Goal: Information Seeking & Learning: Learn about a topic

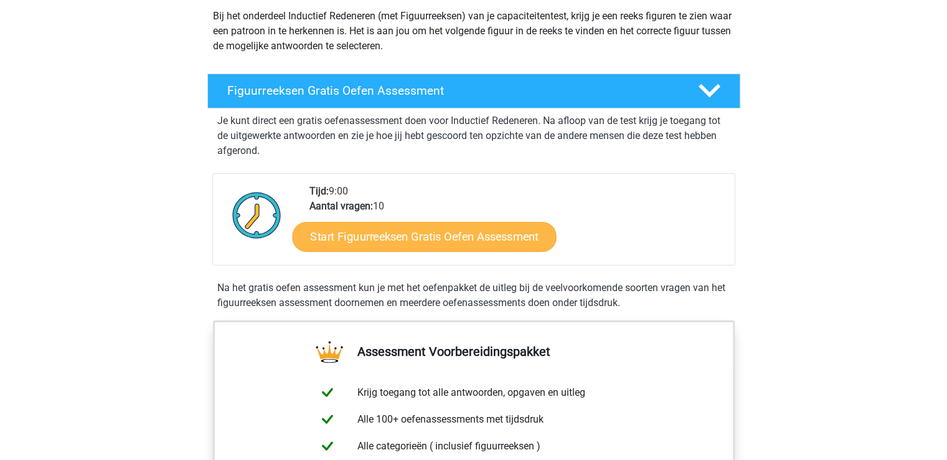
scroll to position [138, 0]
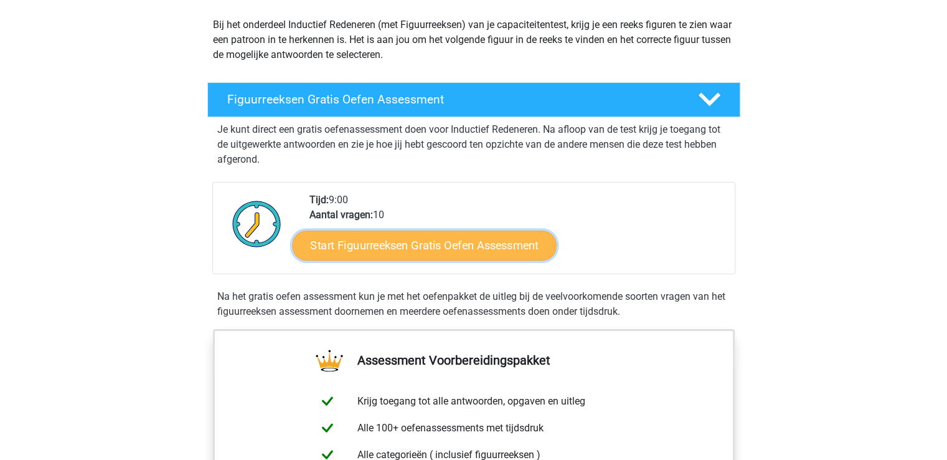
click at [433, 232] on link "Start Figuurreeksen Gratis Oefen Assessment" at bounding box center [424, 245] width 264 height 30
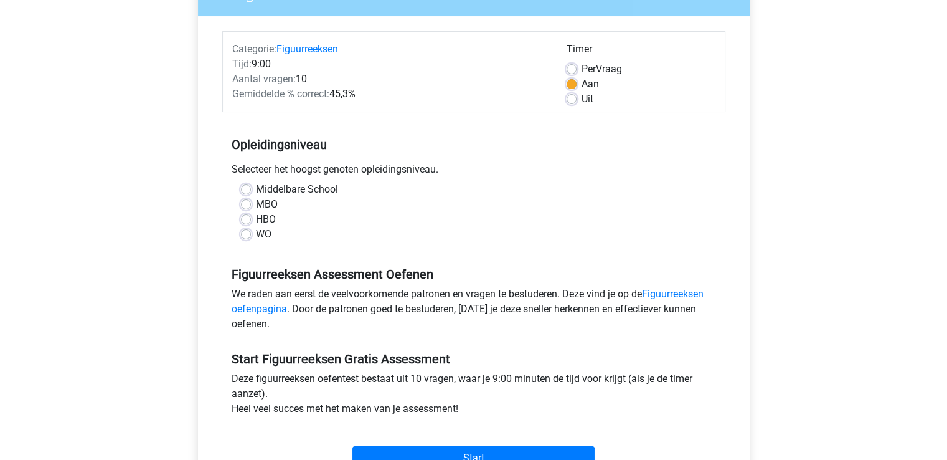
scroll to position [144, 0]
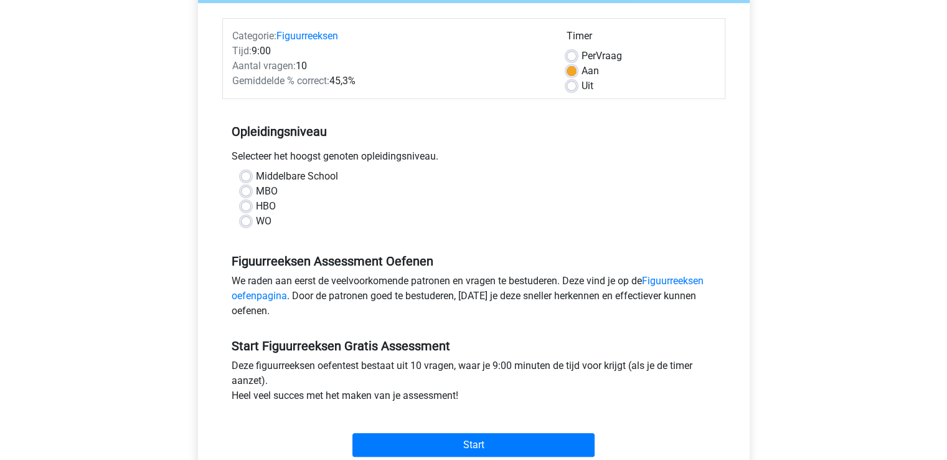
click at [243, 227] on div "WO" at bounding box center [474, 221] width 466 height 15
click at [256, 222] on label "WO" at bounding box center [264, 221] width 16 height 15
click at [243, 222] on input "WO" at bounding box center [246, 220] width 10 height 12
radio input "true"
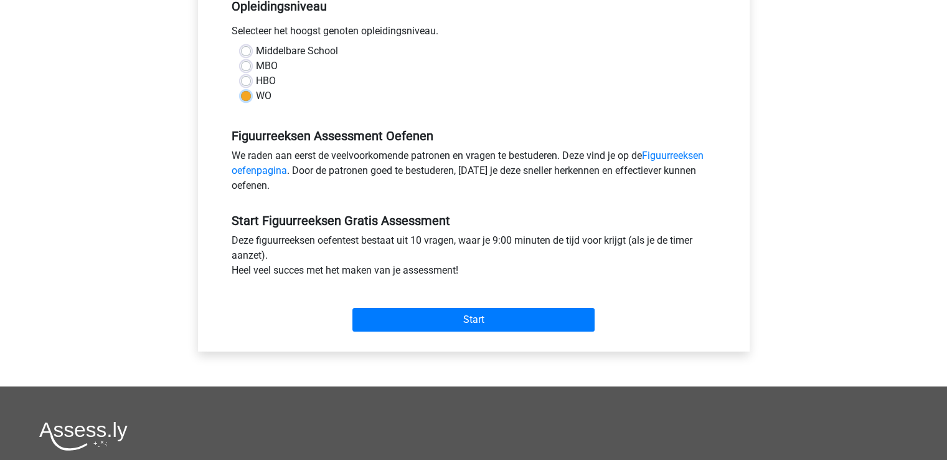
scroll to position [254, 0]
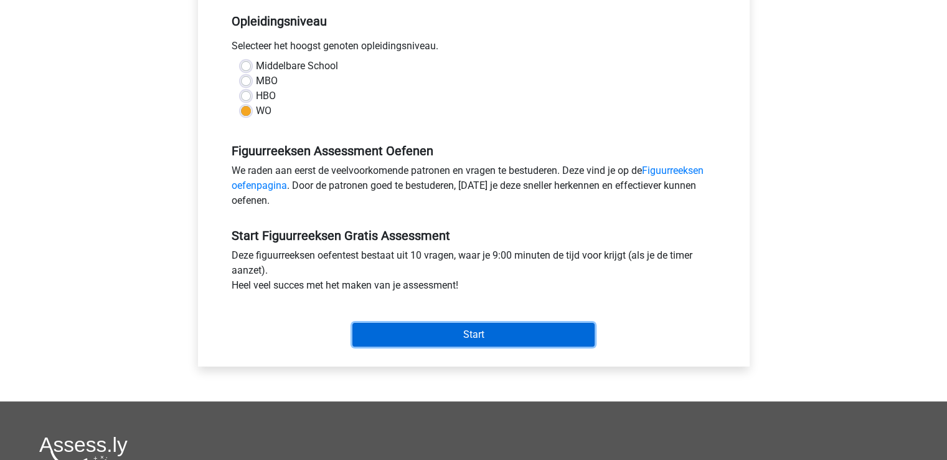
click at [540, 329] on input "Start" at bounding box center [473, 335] width 242 height 24
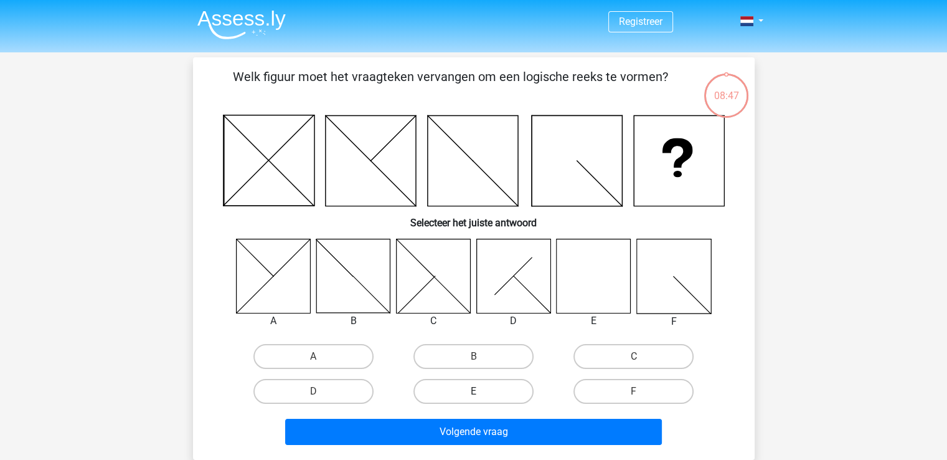
click at [490, 382] on label "E" at bounding box center [473, 391] width 120 height 25
click at [481, 391] on input "E" at bounding box center [477, 395] width 8 height 8
radio input "true"
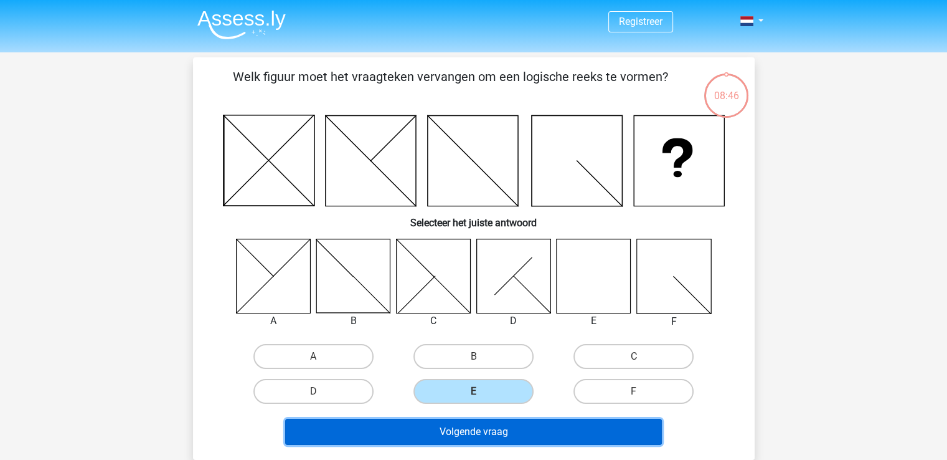
click at [487, 436] on button "Volgende vraag" at bounding box center [473, 431] width 377 height 26
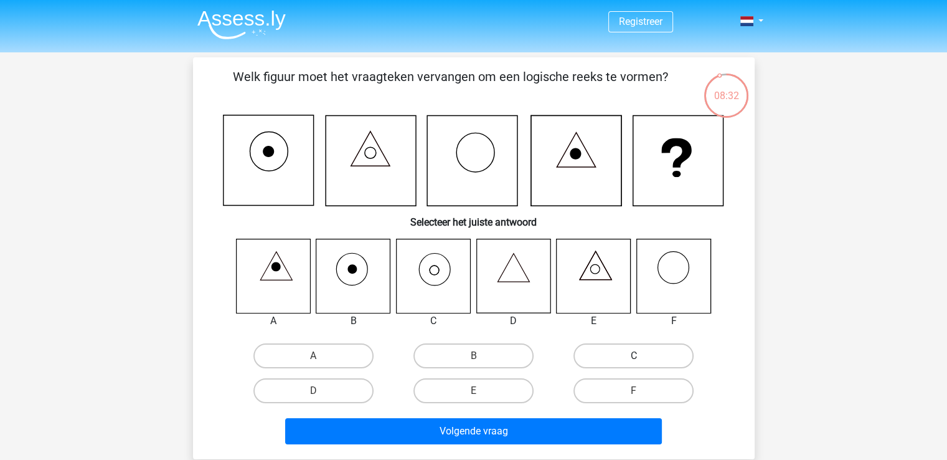
click at [623, 344] on label "C" at bounding box center [633, 355] width 120 height 25
click at [634, 356] on input "C" at bounding box center [638, 360] width 8 height 8
radio input "true"
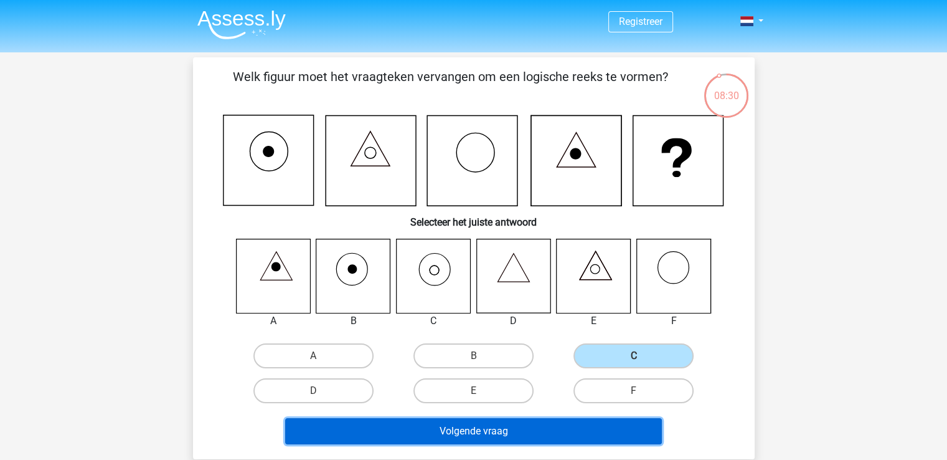
click at [563, 424] on button "Volgende vraag" at bounding box center [473, 431] width 377 height 26
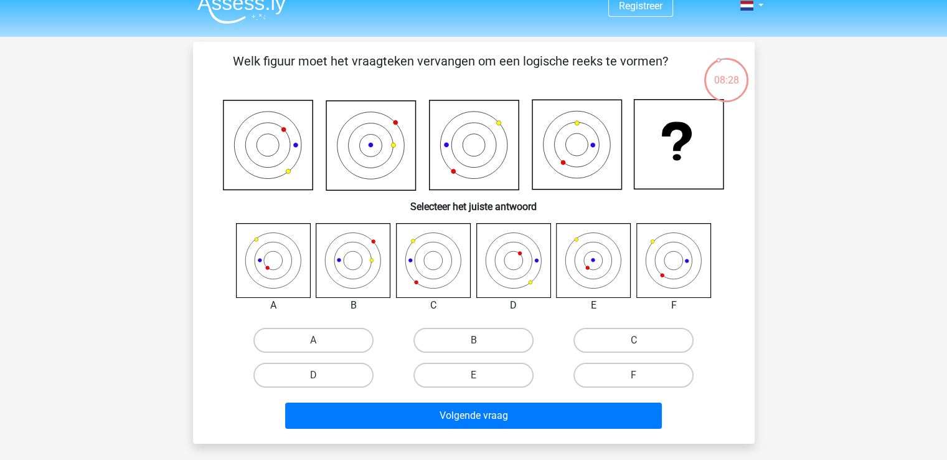
scroll to position [12, 0]
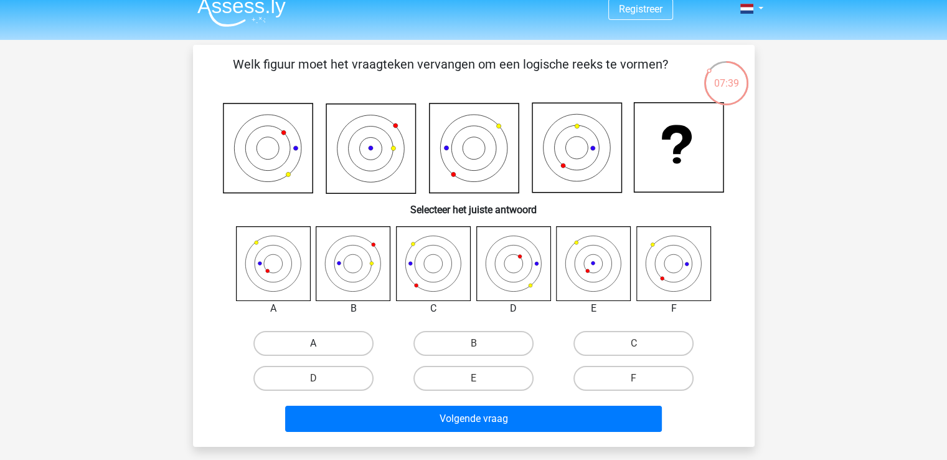
click at [355, 335] on label "A" at bounding box center [313, 343] width 120 height 25
click at [321, 343] on input "A" at bounding box center [317, 347] width 8 height 8
radio input "true"
click at [427, 430] on div "Volgende vraag" at bounding box center [473, 420] width 481 height 31
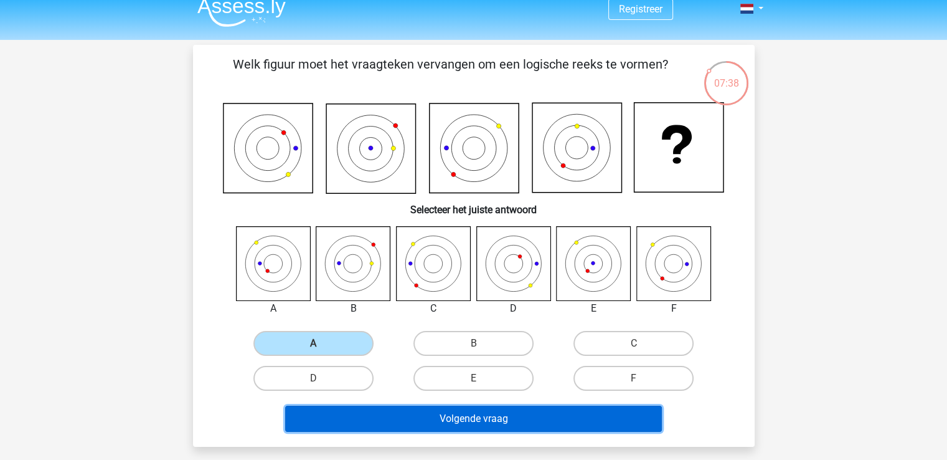
click at [422, 422] on button "Volgende vraag" at bounding box center [473, 418] width 377 height 26
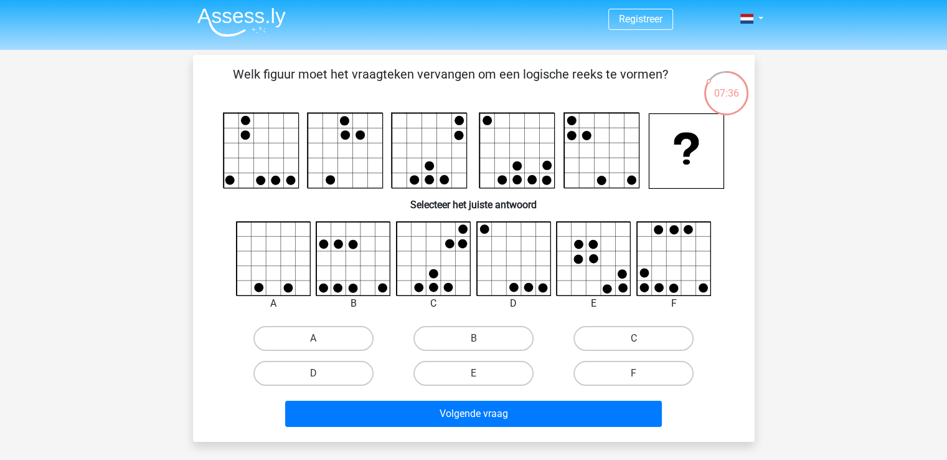
scroll to position [0, 0]
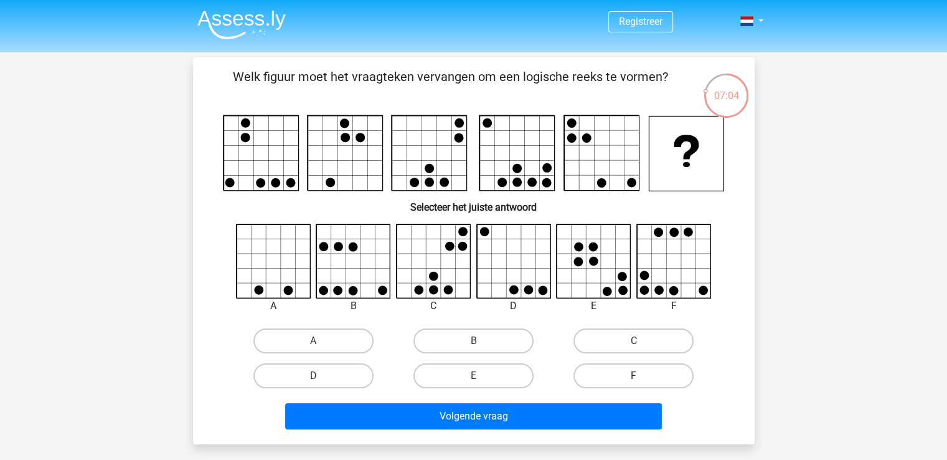
click at [588, 377] on label "F" at bounding box center [633, 375] width 120 height 25
click at [634, 377] on input "F" at bounding box center [638, 379] width 8 height 8
radio input "true"
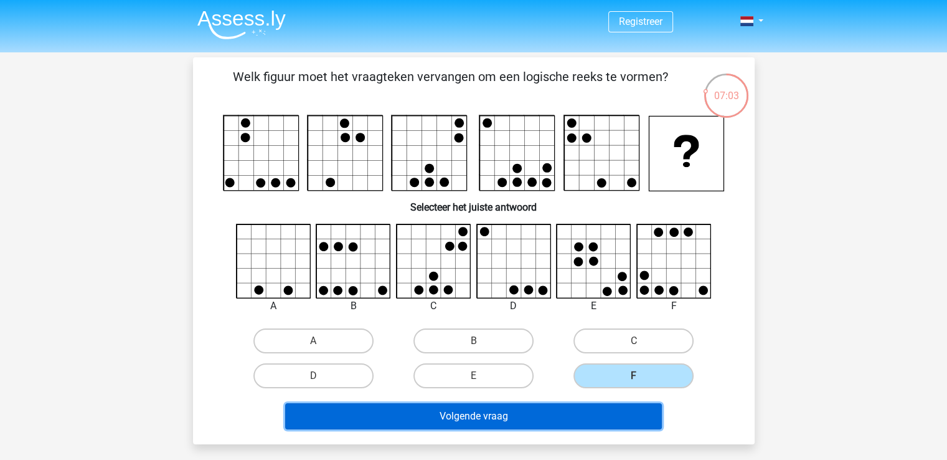
click at [559, 417] on button "Volgende vraag" at bounding box center [473, 416] width 377 height 26
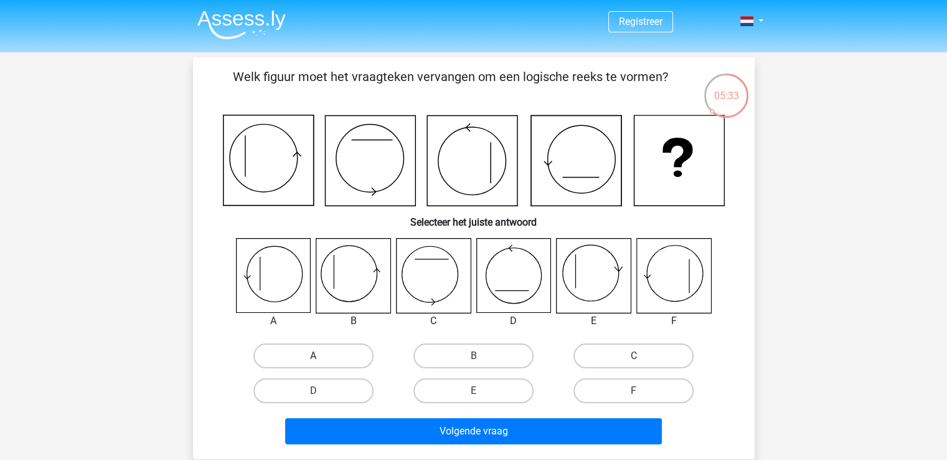
click at [344, 354] on label "A" at bounding box center [313, 355] width 120 height 25
click at [321, 356] on input "A" at bounding box center [317, 360] width 8 height 8
radio input "true"
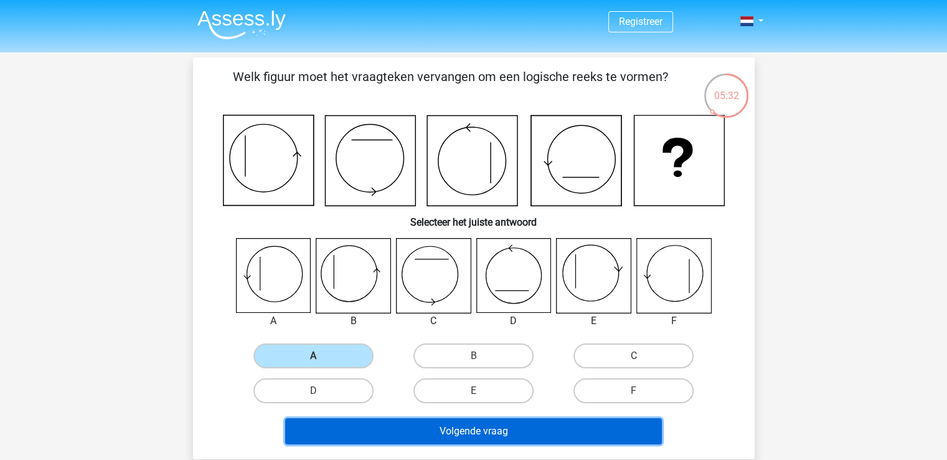
click at [408, 425] on button "Volgende vraag" at bounding box center [473, 431] width 377 height 26
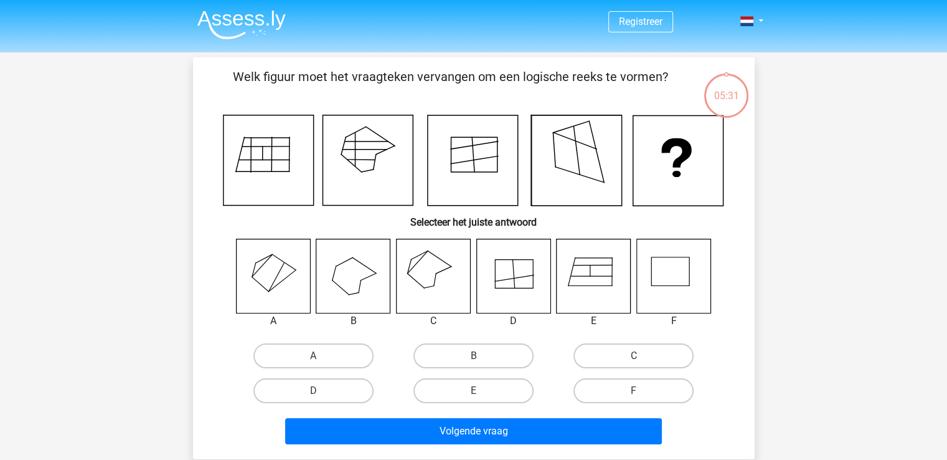
scroll to position [57, 0]
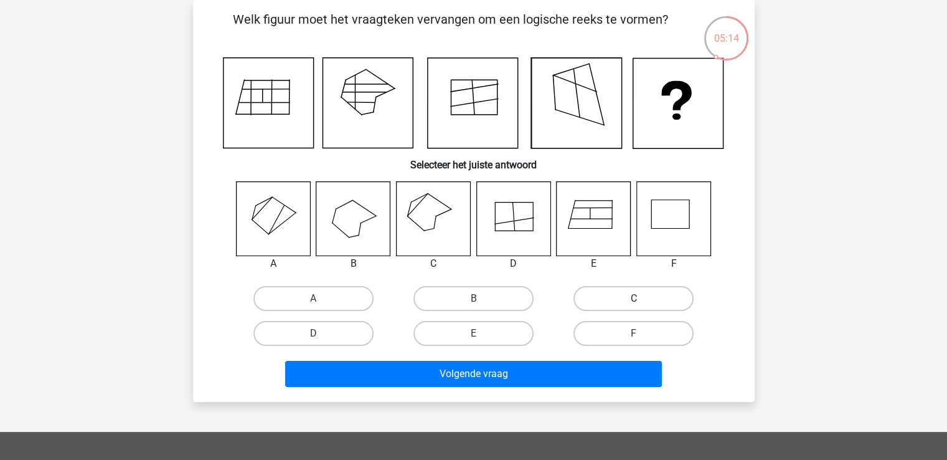
click at [585, 296] on label "C" at bounding box center [633, 298] width 120 height 25
click at [634, 298] on input "C" at bounding box center [638, 302] width 8 height 8
radio input "true"
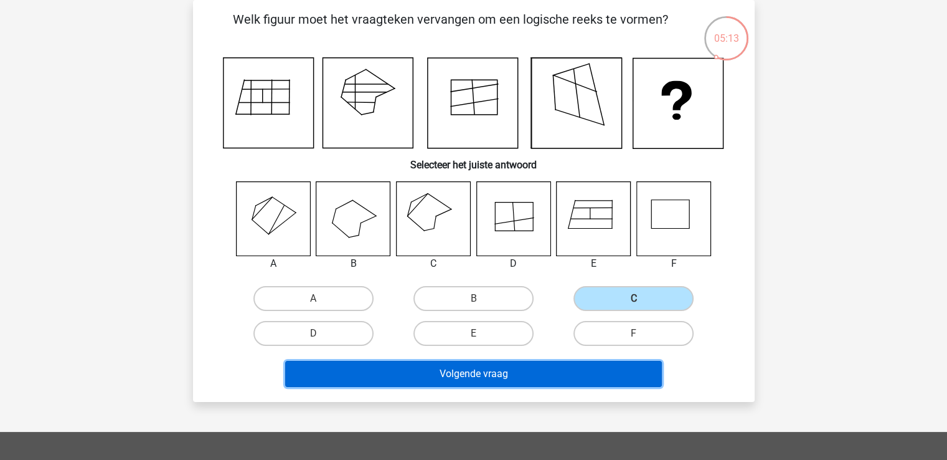
click at [532, 376] on button "Volgende vraag" at bounding box center [473, 374] width 377 height 26
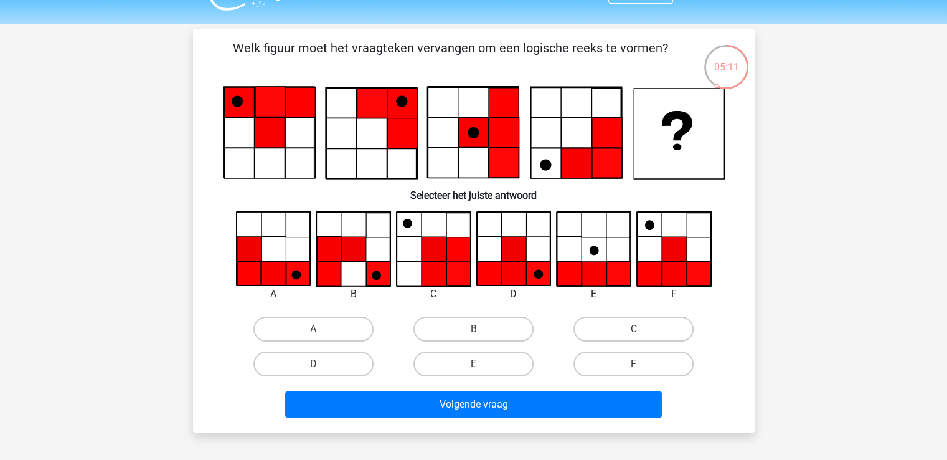
scroll to position [33, 0]
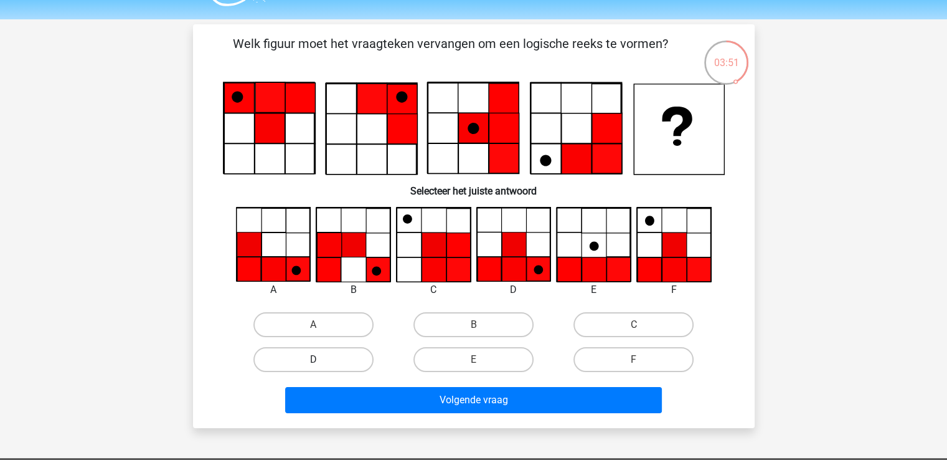
click at [356, 357] on label "D" at bounding box center [313, 359] width 120 height 25
click at [321, 359] on input "D" at bounding box center [317, 363] width 8 height 8
radio input "true"
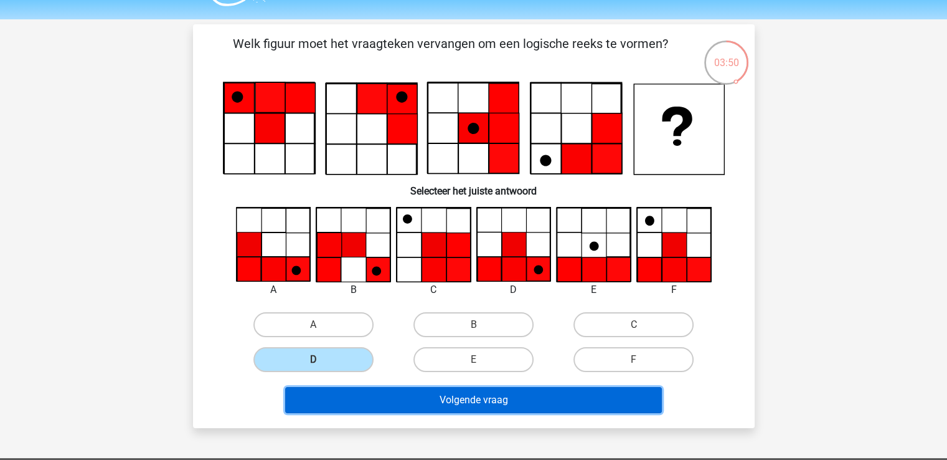
click at [406, 401] on button "Volgende vraag" at bounding box center [473, 400] width 377 height 26
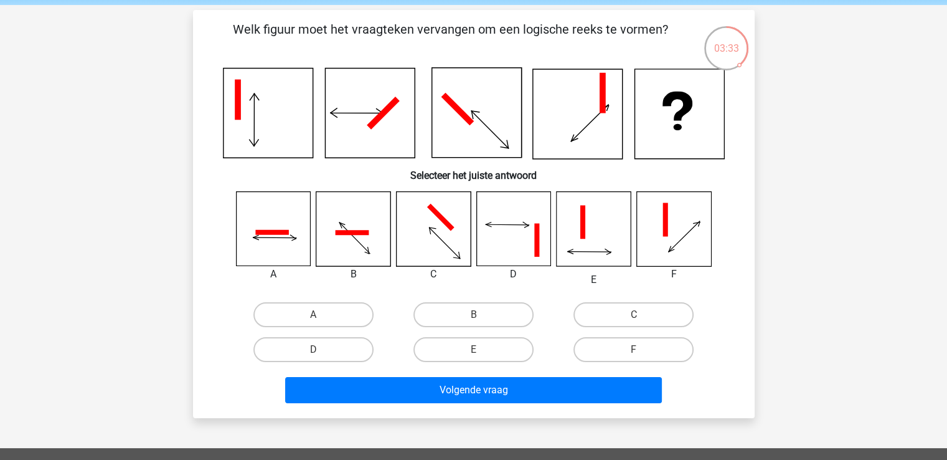
scroll to position [27, 0]
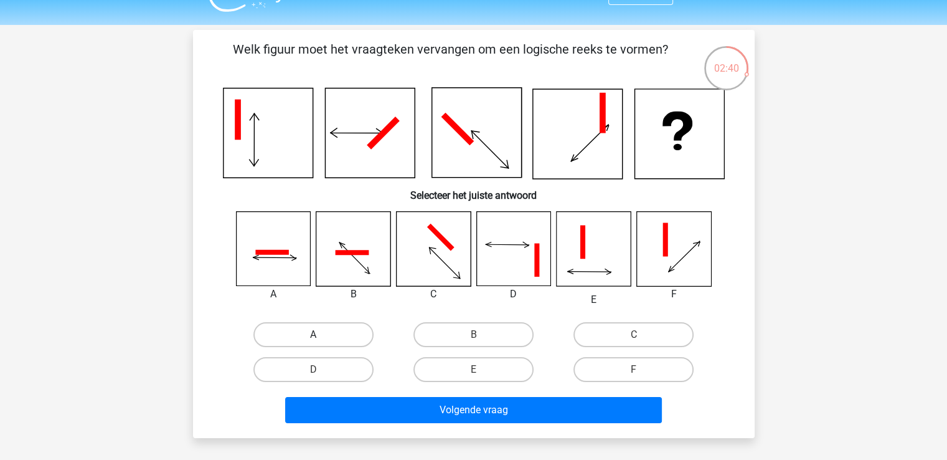
click at [323, 341] on label "A" at bounding box center [313, 334] width 120 height 25
click at [321, 341] on input "A" at bounding box center [317, 338] width 8 height 8
radio input "true"
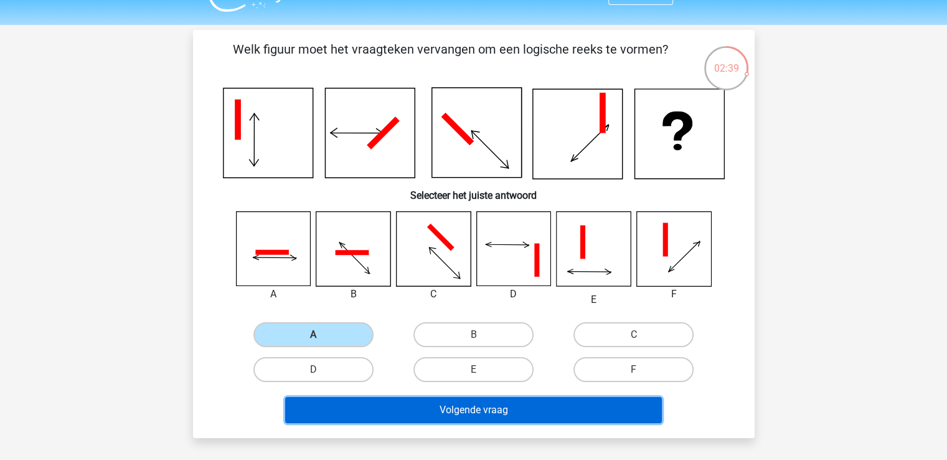
click at [389, 418] on button "Volgende vraag" at bounding box center [473, 410] width 377 height 26
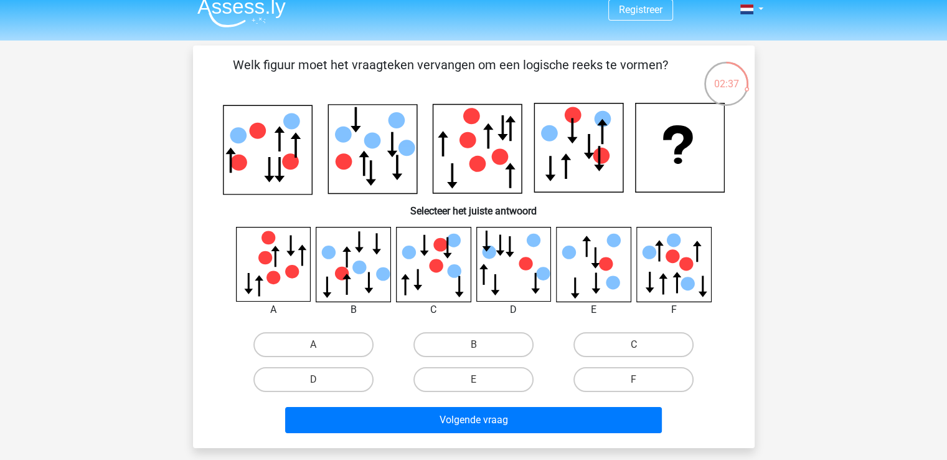
scroll to position [2, 0]
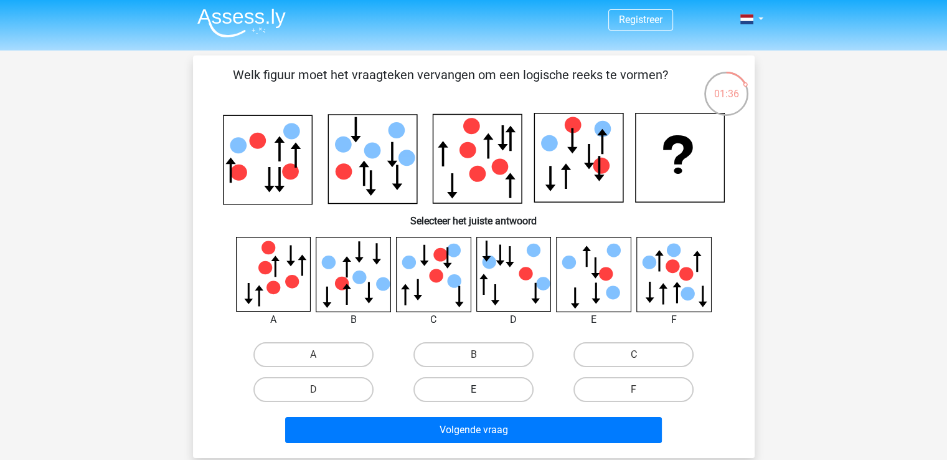
click at [483, 390] on label "E" at bounding box center [473, 389] width 120 height 25
click at [481, 390] on input "E" at bounding box center [477, 393] width 8 height 8
radio input "true"
click at [469, 441] on div "Volgende vraag" at bounding box center [473, 432] width 481 height 31
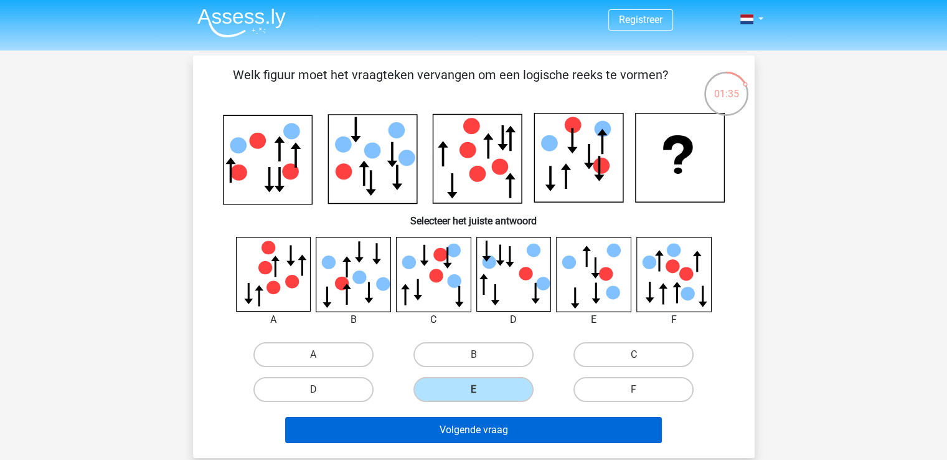
click at [466, 429] on button "Volgende vraag" at bounding box center [473, 430] width 377 height 26
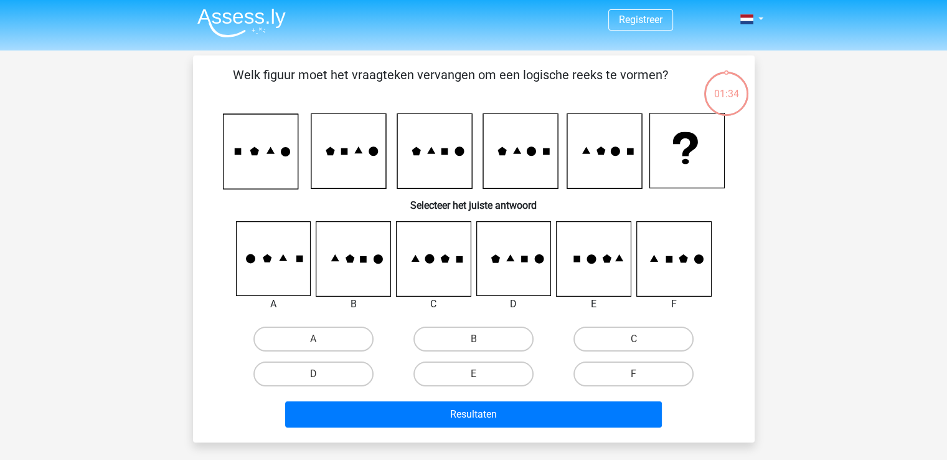
scroll to position [57, 0]
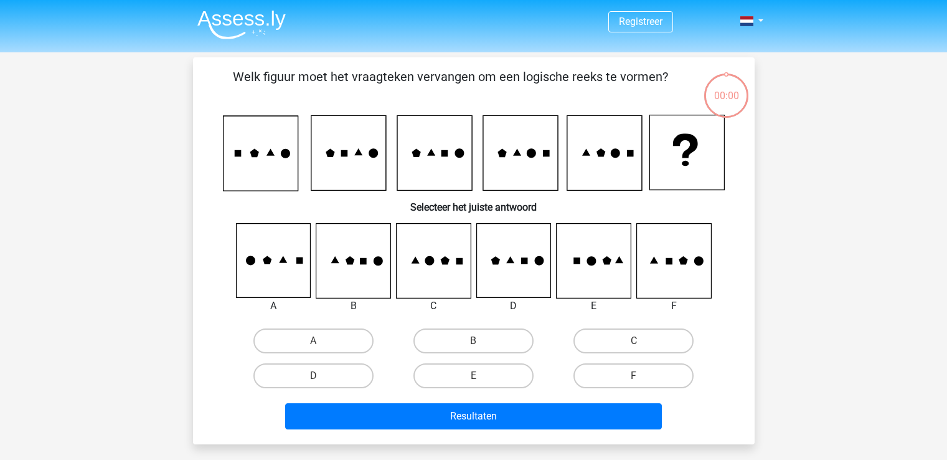
scroll to position [57, 0]
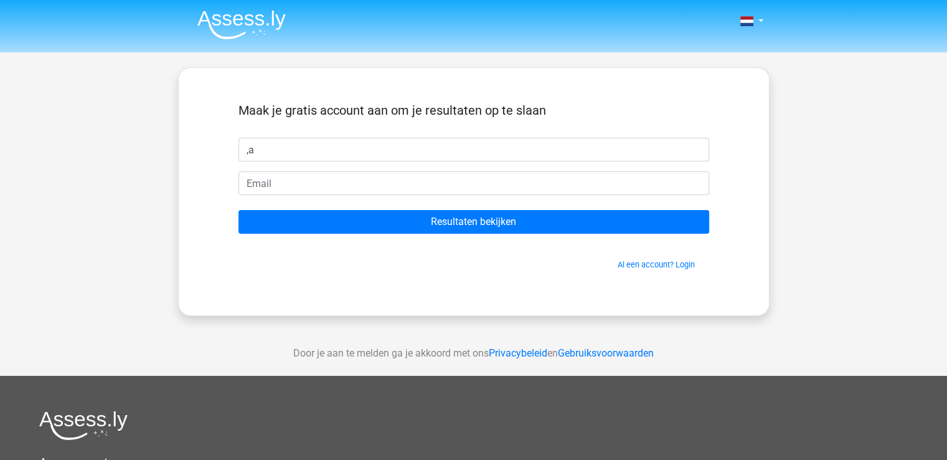
type input ","
type input "marleen"
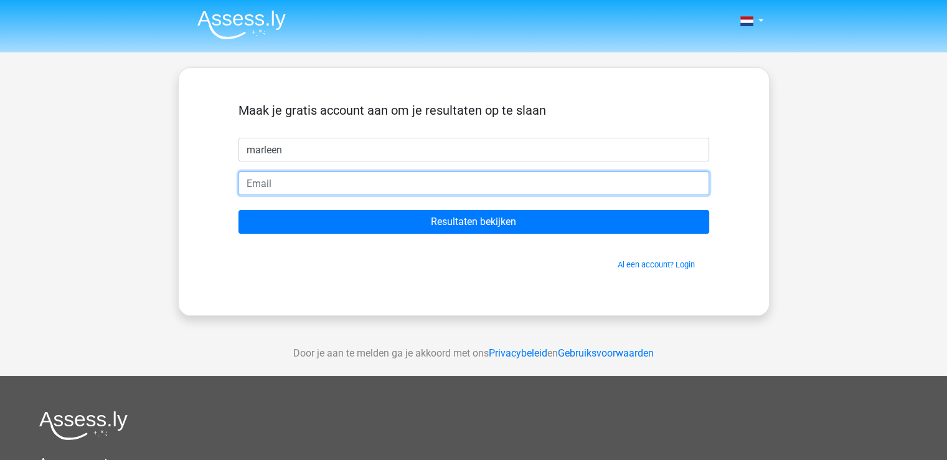
click at [280, 187] on input "email" at bounding box center [473, 183] width 471 height 24
type input "[PERSON_NAME][EMAIL_ADDRESS][DOMAIN_NAME]"
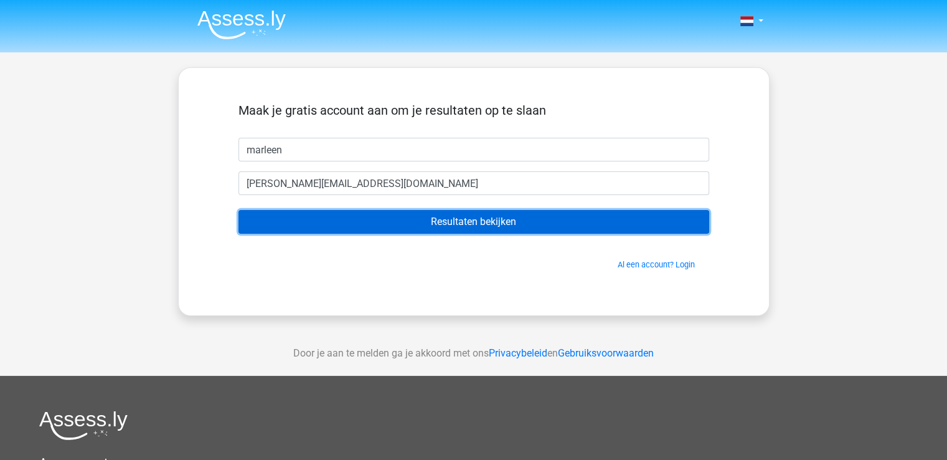
click at [319, 227] on input "Resultaten bekijken" at bounding box center [473, 222] width 471 height 24
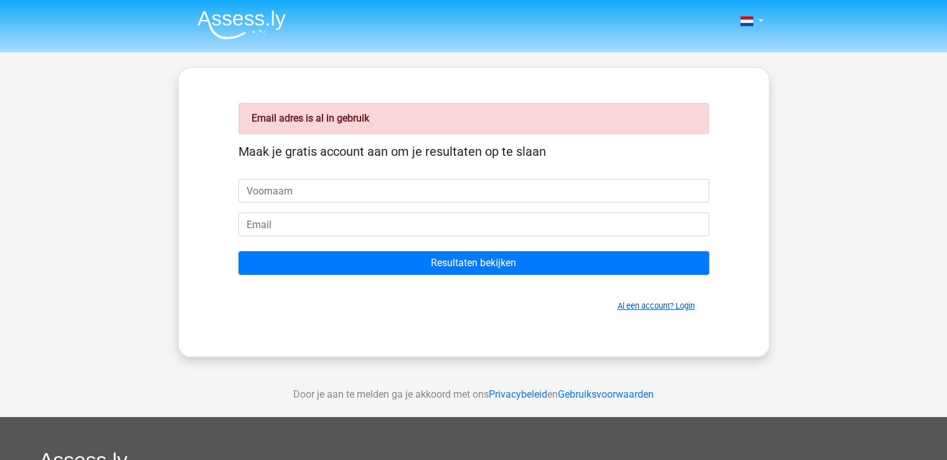
click at [645, 303] on link "Al een account? Login" at bounding box center [656, 305] width 77 height 9
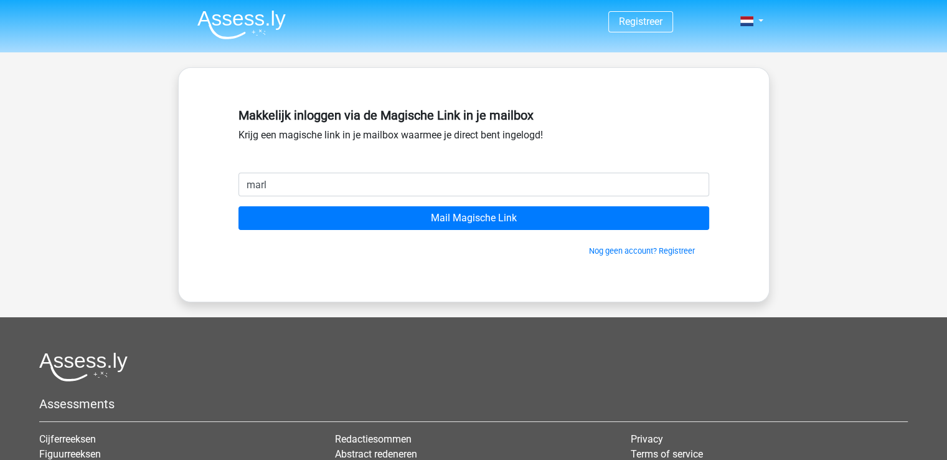
type input "[PERSON_NAME][EMAIL_ADDRESS][DOMAIN_NAME]"
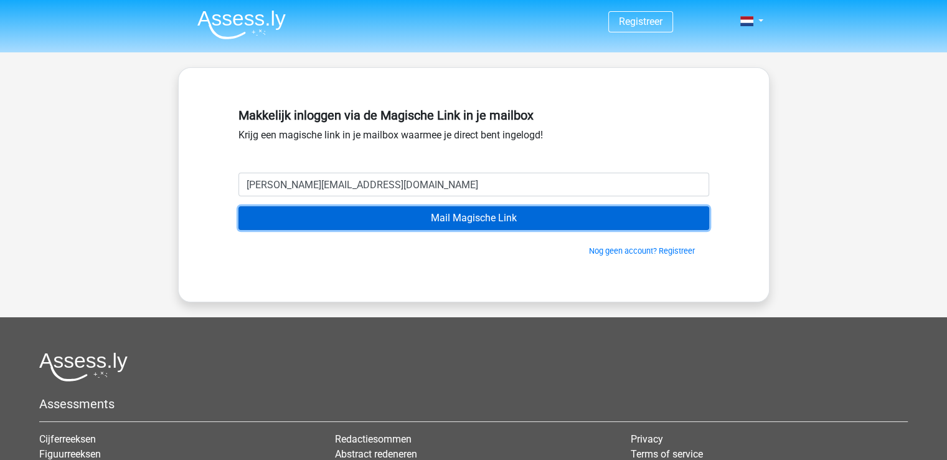
click at [426, 228] on input "Mail Magische Link" at bounding box center [473, 218] width 471 height 24
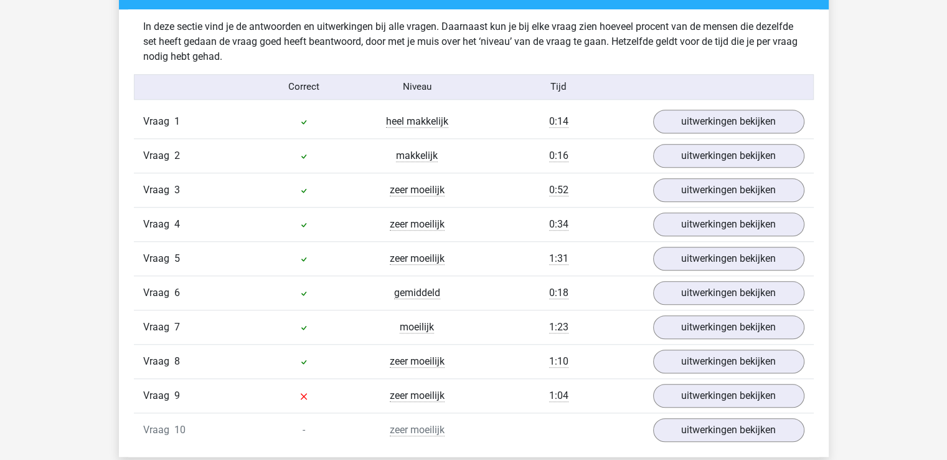
scroll to position [1051, 0]
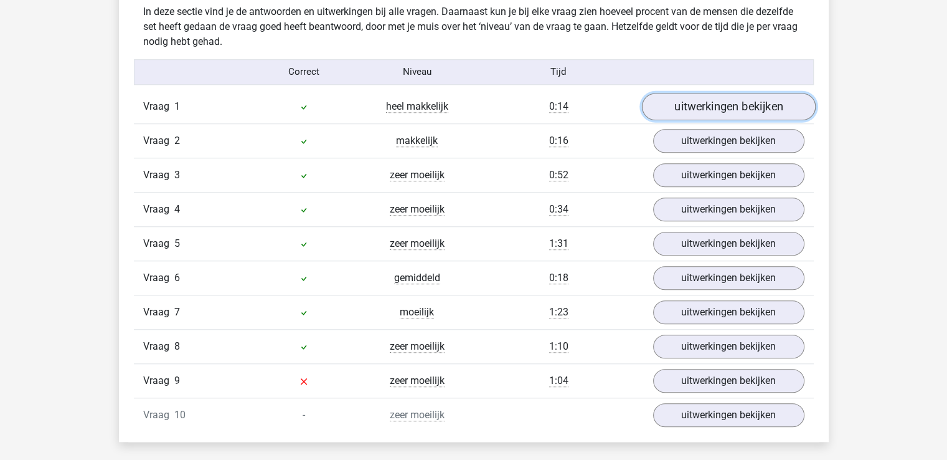
click at [701, 103] on link "uitwerkingen bekijken" at bounding box center [728, 106] width 174 height 27
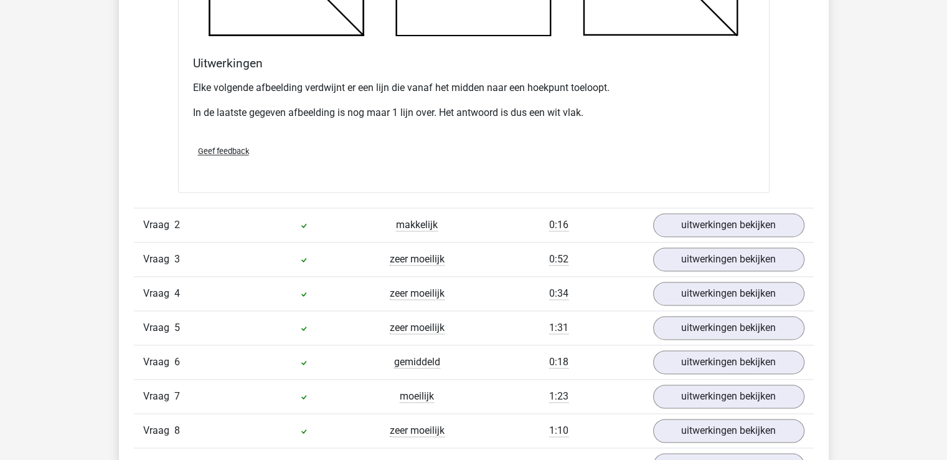
scroll to position [1721, 0]
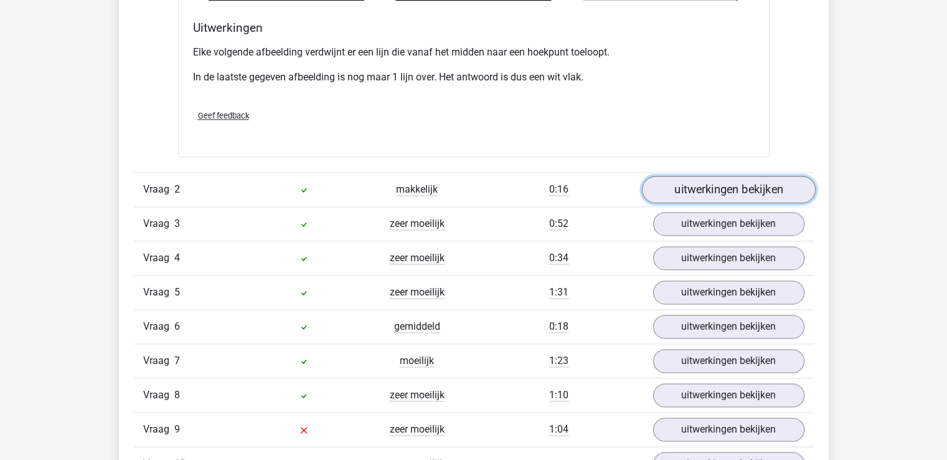
click at [711, 196] on link "uitwerkingen bekijken" at bounding box center [728, 189] width 174 height 27
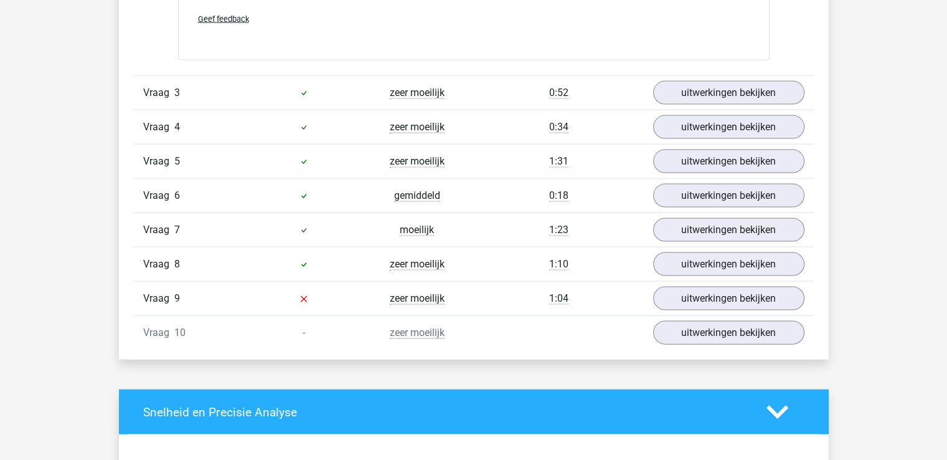
scroll to position [2620, 0]
click at [691, 292] on link "uitwerkingen bekijken" at bounding box center [728, 298] width 174 height 27
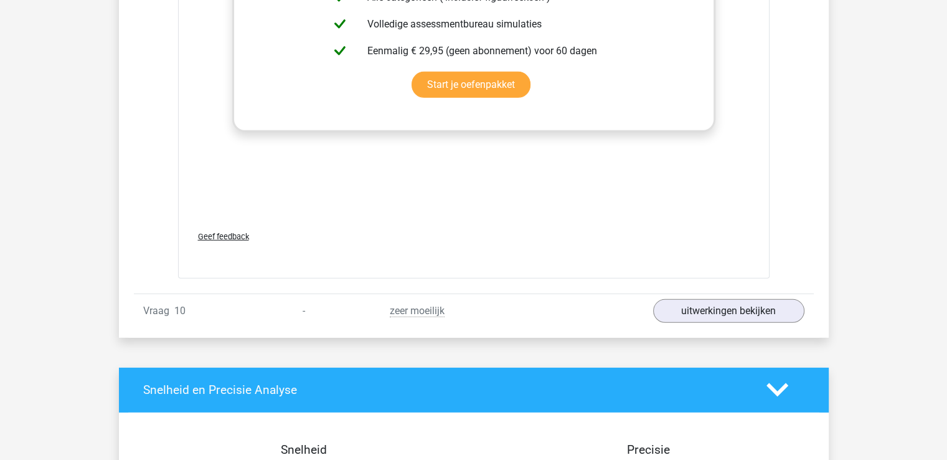
scroll to position [3770, 0]
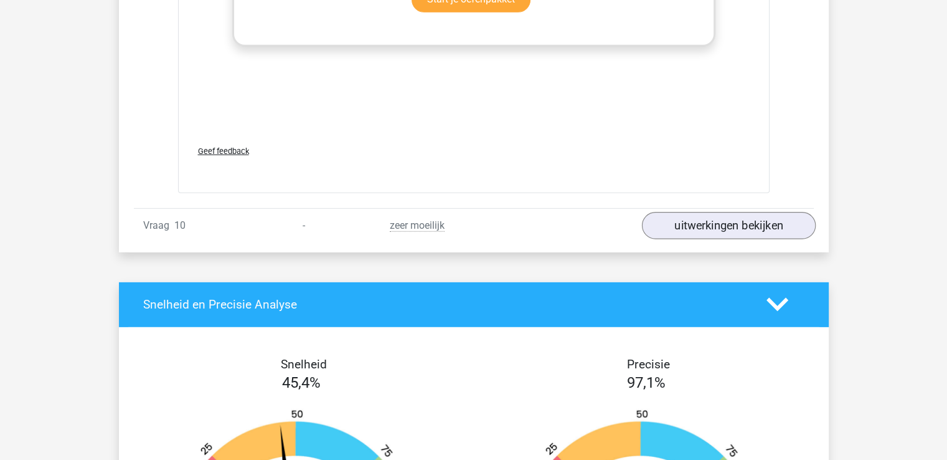
click at [694, 212] on link "uitwerkingen bekijken" at bounding box center [728, 225] width 174 height 27
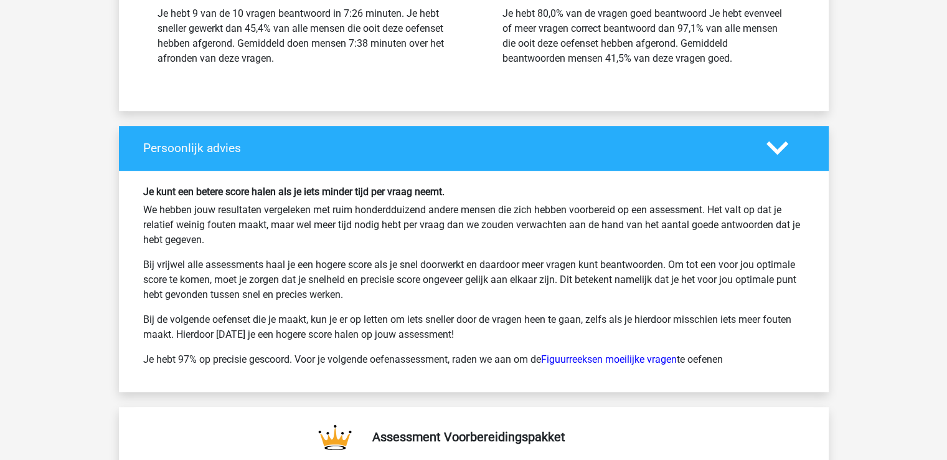
scroll to position [5381, 0]
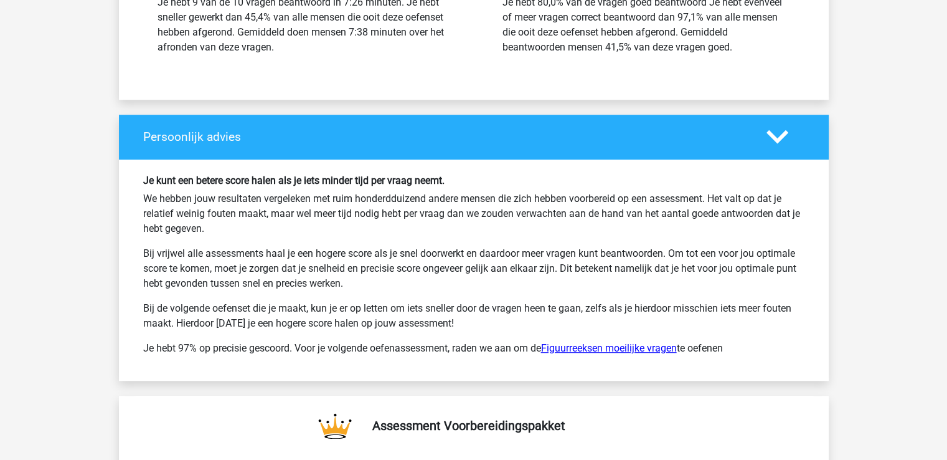
click at [616, 342] on link "Figuurreeksen moeilijke vragen" at bounding box center [609, 348] width 136 height 12
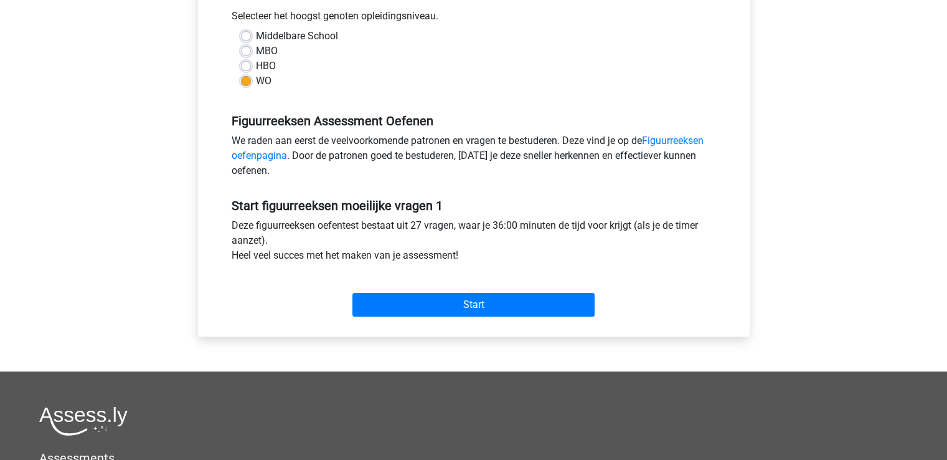
scroll to position [271, 0]
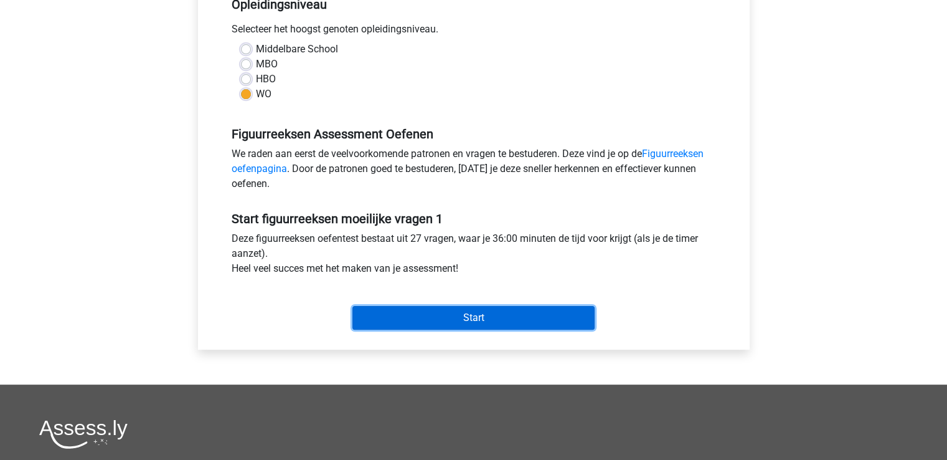
click at [564, 315] on input "Start" at bounding box center [473, 318] width 242 height 24
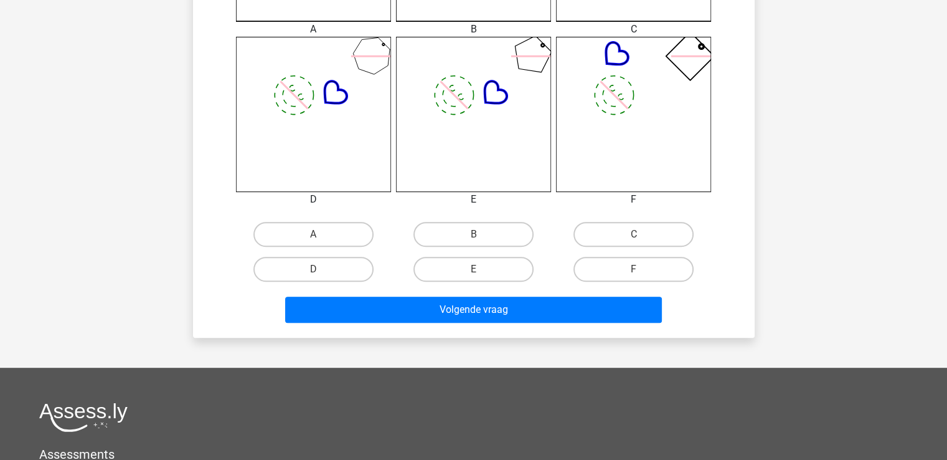
scroll to position [487, 0]
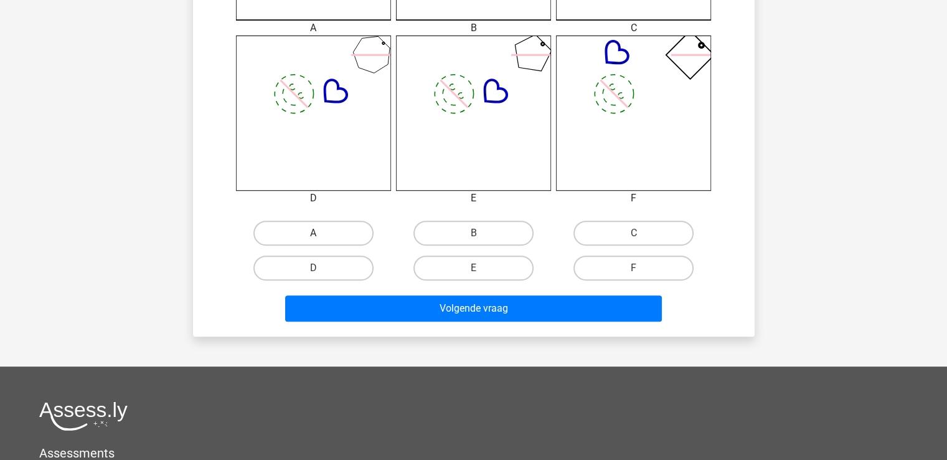
click at [349, 233] on label "A" at bounding box center [313, 232] width 120 height 25
click at [321, 233] on input "A" at bounding box center [317, 237] width 8 height 8
radio input "true"
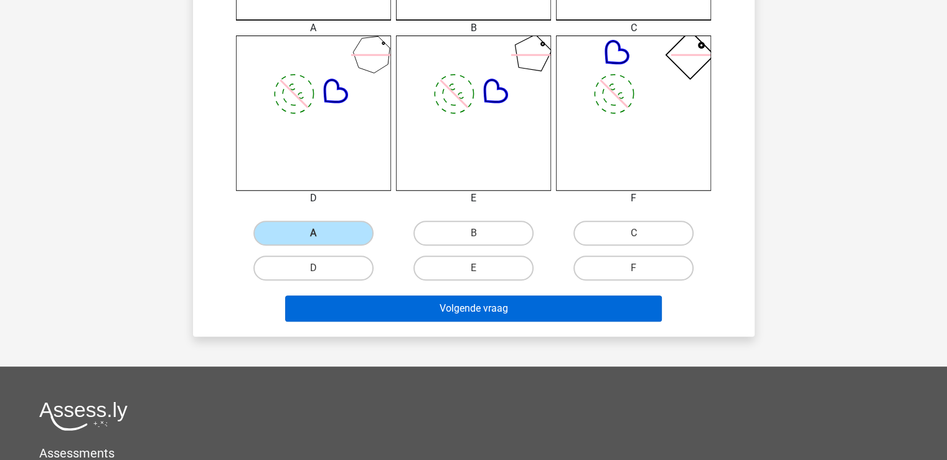
click at [384, 317] on button "Volgende vraag" at bounding box center [473, 308] width 377 height 26
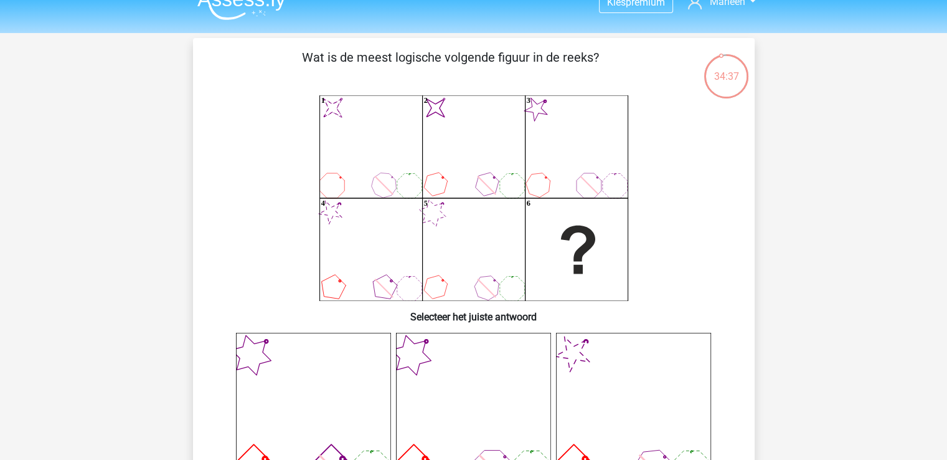
scroll to position [0, 0]
